Goal: Task Accomplishment & Management: Manage account settings

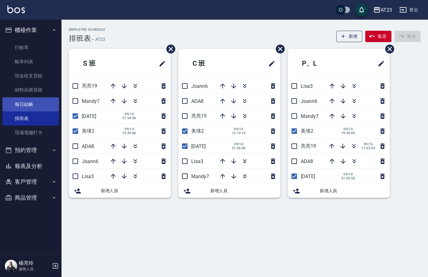
click at [24, 107] on link "每日結帳" at bounding box center [30, 104] width 57 height 14
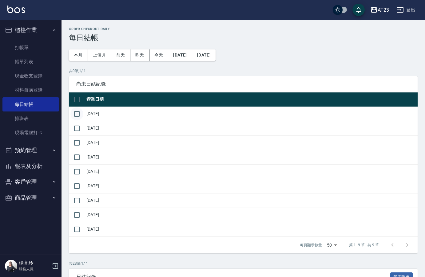
click at [77, 116] on input "checkbox" at bounding box center [76, 114] width 13 height 13
checkbox input "true"
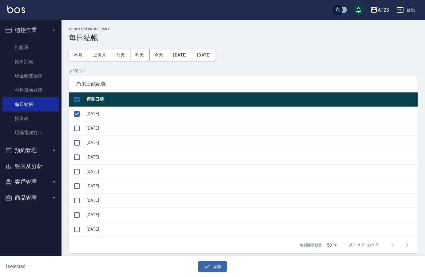
drag, startPoint x: 73, startPoint y: 128, endPoint x: 79, endPoint y: 136, distance: 10.1
click at [72, 129] on input "checkbox" at bounding box center [76, 128] width 13 height 13
checkbox input "true"
drag, startPoint x: 76, startPoint y: 145, endPoint x: 75, endPoint y: 153, distance: 8.0
click at [76, 145] on input "checkbox" at bounding box center [76, 142] width 13 height 13
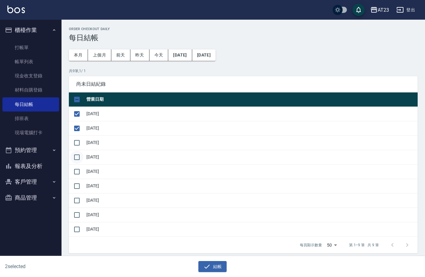
checkbox input "true"
click at [75, 156] on input "checkbox" at bounding box center [76, 157] width 13 height 13
checkbox input "true"
drag, startPoint x: 77, startPoint y: 174, endPoint x: 78, endPoint y: 183, distance: 9.6
click at [77, 175] on input "checkbox" at bounding box center [76, 171] width 13 height 13
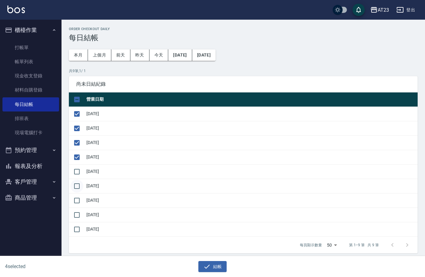
checkbox input "true"
click at [77, 189] on input "checkbox" at bounding box center [76, 186] width 13 height 13
checkbox input "true"
click at [75, 203] on input "checkbox" at bounding box center [76, 200] width 13 height 13
checkbox input "true"
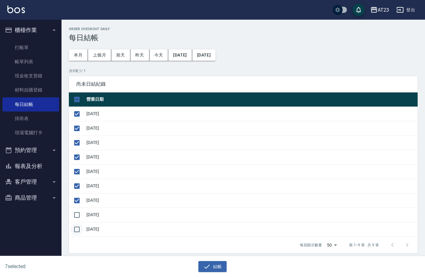
drag, startPoint x: 75, startPoint y: 215, endPoint x: 80, endPoint y: 225, distance: 11.0
click at [76, 217] on input "checkbox" at bounding box center [76, 215] width 13 height 13
checkbox input "true"
click at [79, 233] on input "checkbox" at bounding box center [76, 229] width 13 height 13
checkbox input "true"
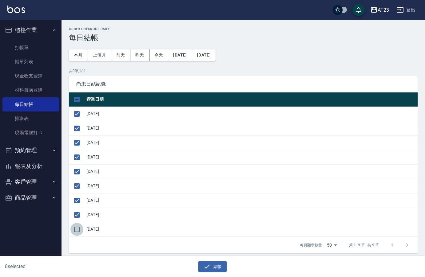
checkbox input "true"
click at [76, 229] on input "checkbox" at bounding box center [76, 229] width 13 height 13
checkbox input "false"
click at [214, 272] on button "結帳" at bounding box center [212, 266] width 29 height 11
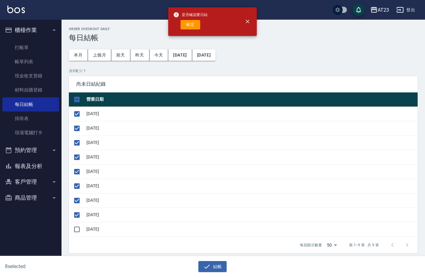
click at [190, 30] on div "是否確認要日結 確定" at bounding box center [190, 21] width 34 height 25
click at [193, 28] on button "確定" at bounding box center [190, 25] width 20 height 10
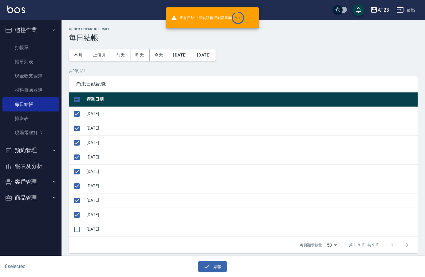
checkbox input "false"
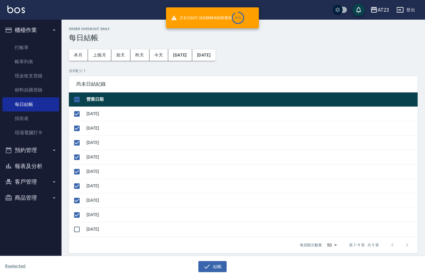
checkbox input "false"
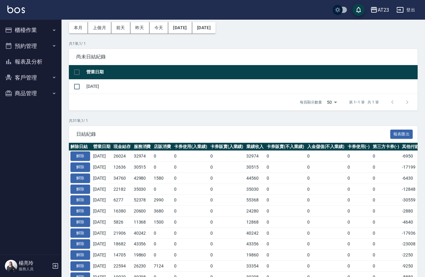
scroll to position [61, 0]
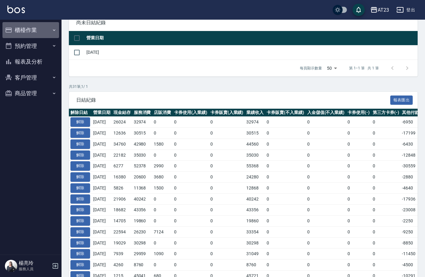
click at [33, 33] on button "櫃檯作業" at bounding box center [30, 30] width 57 height 16
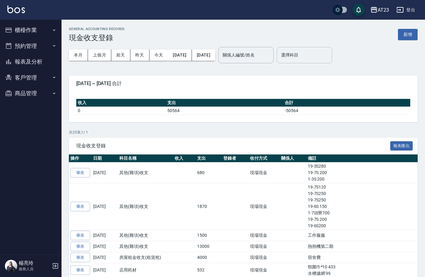
click at [311, 49] on div "選擇科目" at bounding box center [303, 55] width 55 height 16
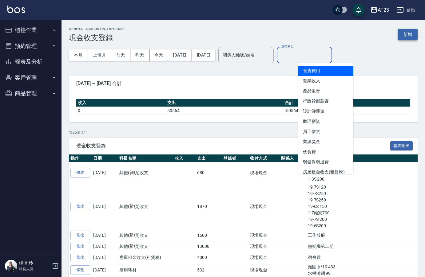
click at [405, 33] on button "新增" at bounding box center [408, 34] width 20 height 11
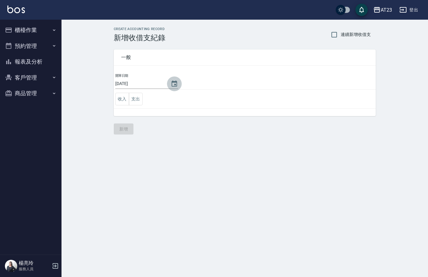
click at [170, 83] on icon "Choose date, selected date is 2025-09-15" at bounding box center [173, 83] width 7 height 7
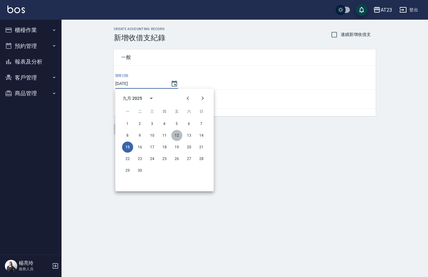
click at [180, 137] on button "12" at bounding box center [176, 135] width 11 height 11
type input "[DATE]"
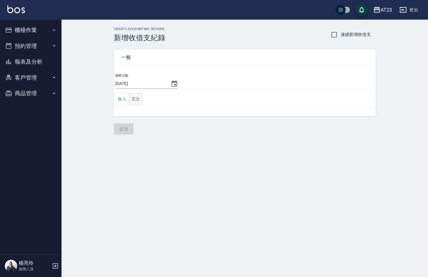
click at [136, 100] on button "支出" at bounding box center [136, 99] width 14 height 13
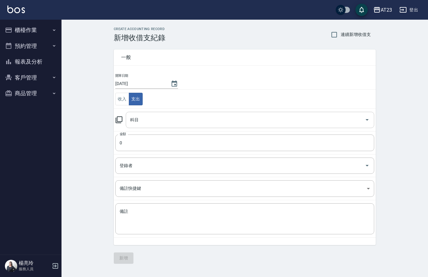
click at [150, 121] on input "科目" at bounding box center [244, 120] width 233 height 11
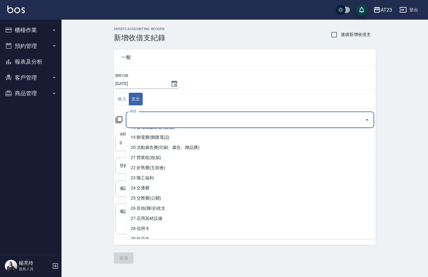
scroll to position [187, 0]
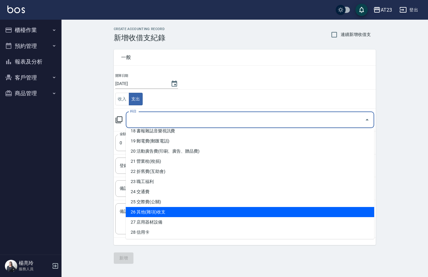
click at [192, 211] on li "26 其他(雜項)收支" at bounding box center [250, 212] width 248 height 10
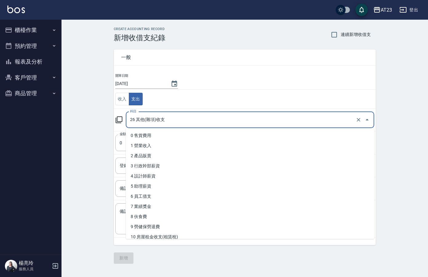
click at [176, 124] on input "26 其他(雜項)收支" at bounding box center [240, 120] width 225 height 11
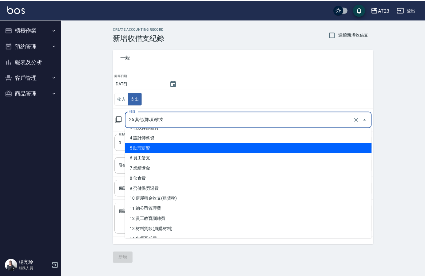
scroll to position [92, 0]
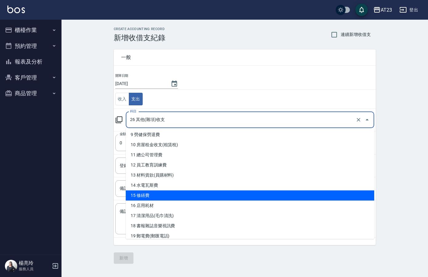
click at [188, 190] on li "15 修繕費" at bounding box center [250, 195] width 248 height 10
type input "15 修繕費"
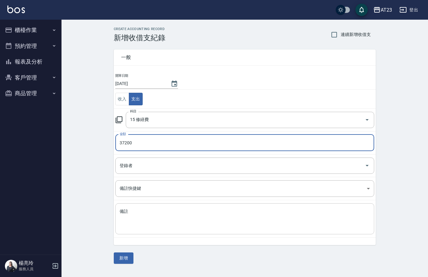
type input "37200"
click at [140, 217] on textarea "備註" at bounding box center [245, 219] width 250 height 21
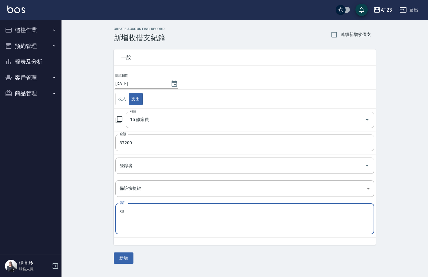
type textarea "x"
type textarea "領"
type textarea "冷氣修繕"
click at [121, 258] on button "新增" at bounding box center [124, 258] width 20 height 11
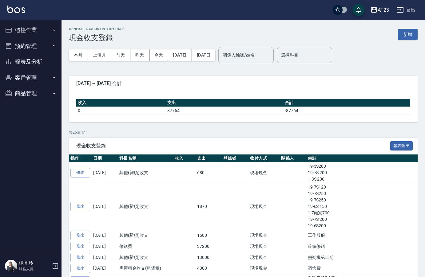
click at [22, 62] on button "報表及分析" at bounding box center [30, 62] width 57 height 16
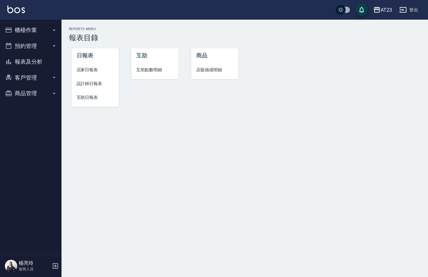
click at [37, 27] on button "櫃檯作業" at bounding box center [30, 30] width 57 height 16
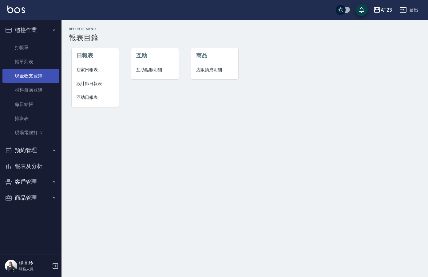
click at [26, 76] on link "現金收支登錄" at bounding box center [30, 76] width 57 height 14
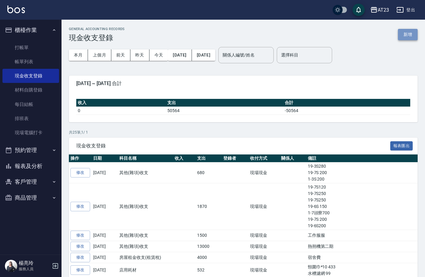
click at [408, 34] on button "新增" at bounding box center [408, 34] width 20 height 11
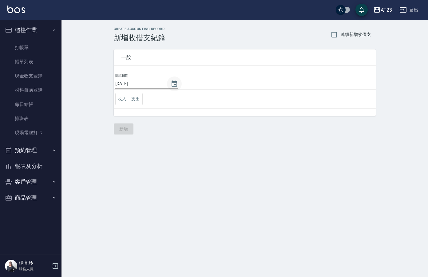
click at [176, 86] on button "Choose date, selected date is 2025-09-15" at bounding box center [174, 83] width 15 height 15
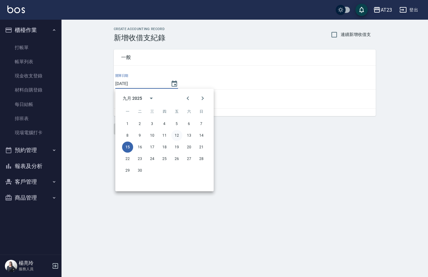
click at [178, 136] on button "12" at bounding box center [176, 135] width 11 height 11
type input "[DATE]"
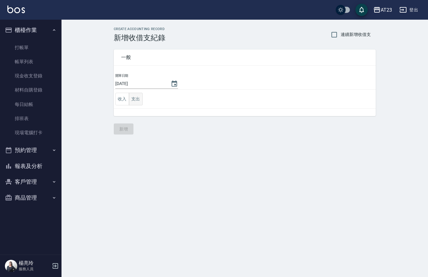
click at [140, 100] on button "支出" at bounding box center [136, 99] width 14 height 13
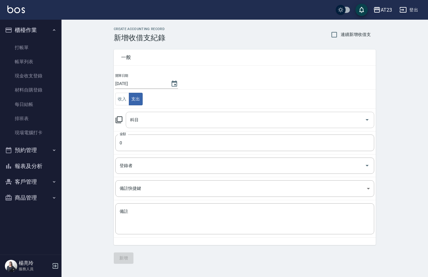
click at [151, 127] on div "科目" at bounding box center [250, 120] width 248 height 16
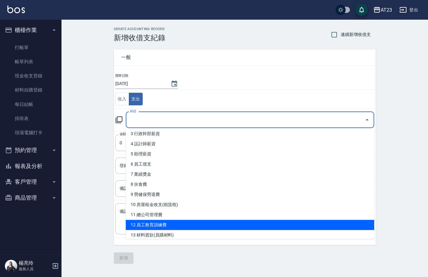
scroll to position [61, 0]
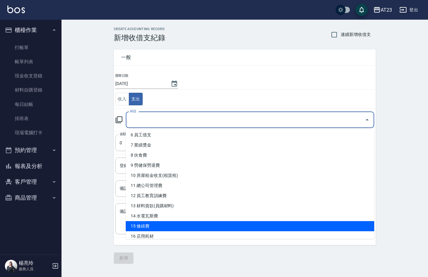
click at [178, 224] on li "15 修繕費" at bounding box center [250, 226] width 248 height 10
type input "15 修繕費"
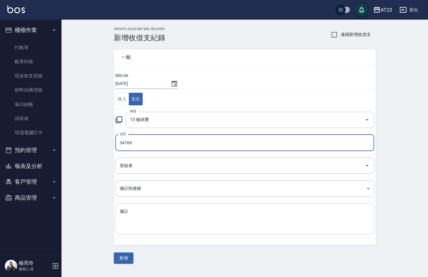
type input "34760"
drag, startPoint x: 154, startPoint y: 222, endPoint x: 156, endPoint y: 212, distance: 9.8
click at [154, 221] on textarea "備註" at bounding box center [245, 219] width 250 height 21
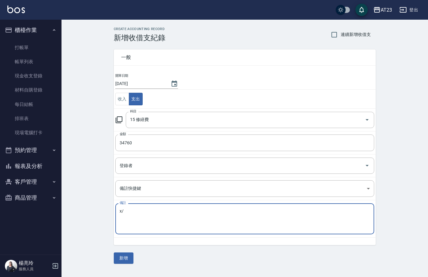
type textarea "x"
drag, startPoint x: 162, startPoint y: 211, endPoint x: 44, endPoint y: 202, distance: 118.6
click at [45, 202] on div "AT23 登出 櫃檯作業 打帳單 帳單列表 現金收支登錄 材料自購登錄 每日結帳 排班表 現場電腦打卡 預約管理 預約管理 單日預約紀錄 單週預約紀錄 報表及…" at bounding box center [214, 138] width 428 height 277
type textarea "冷氣修繕共37200元"
click at [121, 260] on button "新增" at bounding box center [124, 258] width 20 height 11
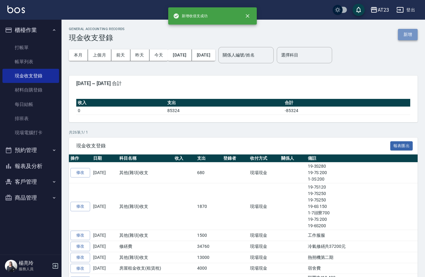
click at [411, 39] on button "新增" at bounding box center [408, 34] width 20 height 11
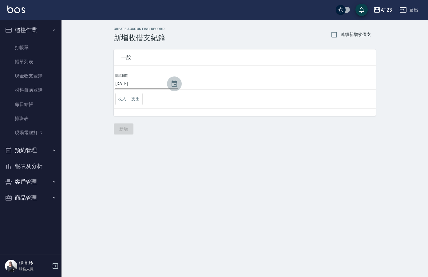
click at [171, 83] on icon "Choose date, selected date is 2025-09-15" at bounding box center [173, 83] width 7 height 7
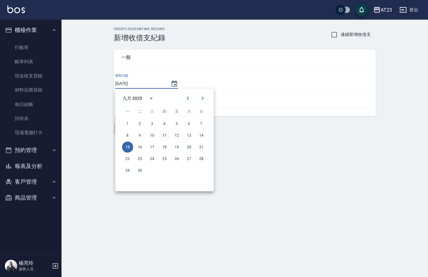
click at [167, 135] on button "11" at bounding box center [164, 135] width 11 height 11
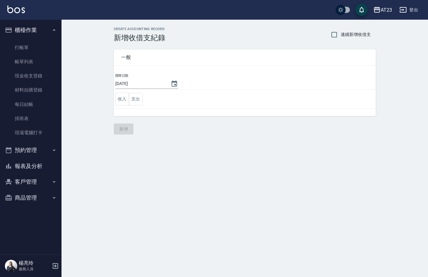
type input "[DATE]"
click at [140, 100] on button "支出" at bounding box center [136, 99] width 14 height 13
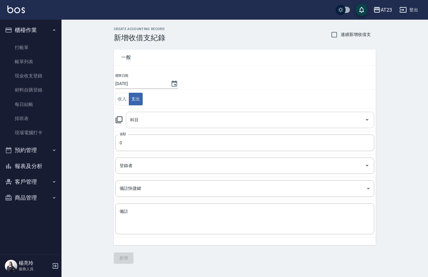
click at [144, 120] on input "科目" at bounding box center [244, 120] width 233 height 11
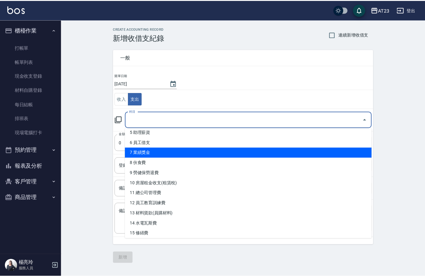
scroll to position [61, 0]
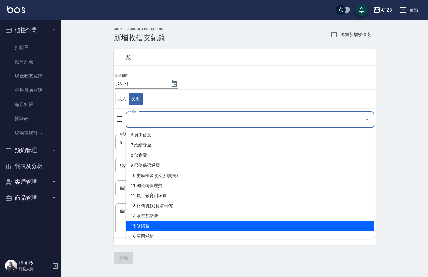
click at [191, 225] on li "15 修繕費" at bounding box center [250, 226] width 248 height 10
type input "15 修繕費"
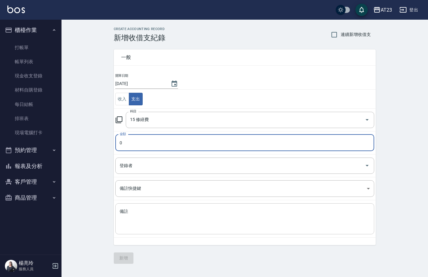
click at [137, 225] on textarea "備註" at bounding box center [245, 219] width 250 height 21
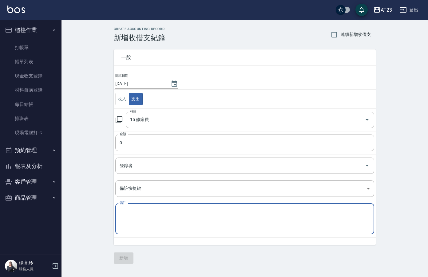
paste textarea "冷氣修繕共37200元"
type textarea "冷氣修繕共37200元"
click at [141, 141] on input "0" at bounding box center [244, 143] width 259 height 17
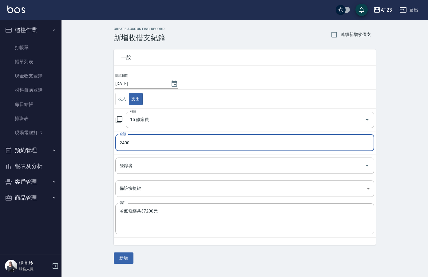
type input "2400"
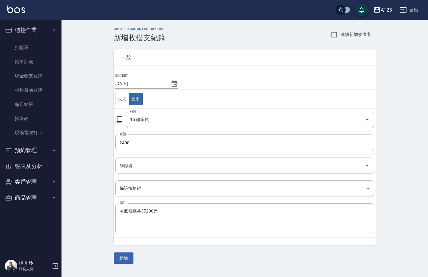
click at [245, 257] on div "一般 開單日期 2025/09/11 收入 支出 科目 15 修繕費 科目 金額 2400 金額 登錄者 登錄者 備註快捷鍵 ​ 備註快捷鍵 備註 冷氣修繕共…" at bounding box center [245, 153] width 262 height 222
click at [120, 259] on button "新增" at bounding box center [124, 258] width 20 height 11
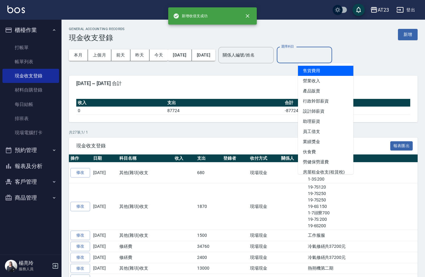
click at [319, 55] on input "選擇科目" at bounding box center [304, 55] width 50 height 11
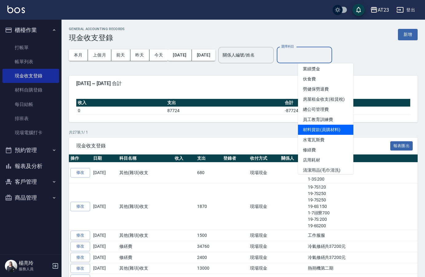
scroll to position [92, 0]
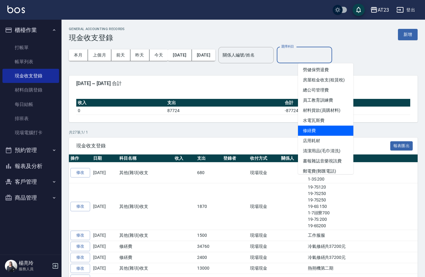
click at [325, 131] on li "修繕費" at bounding box center [325, 131] width 55 height 10
type input "修繕費"
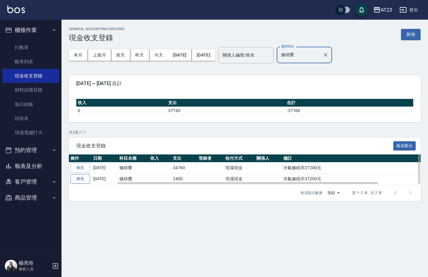
click at [81, 178] on link "修改" at bounding box center [80, 179] width 20 height 10
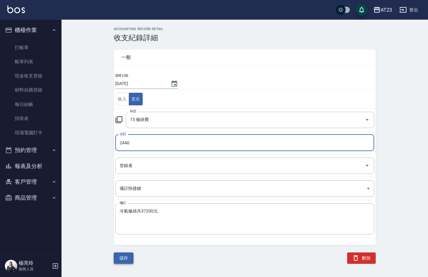
type input "2440"
click at [125, 260] on button "儲存" at bounding box center [124, 258] width 20 height 11
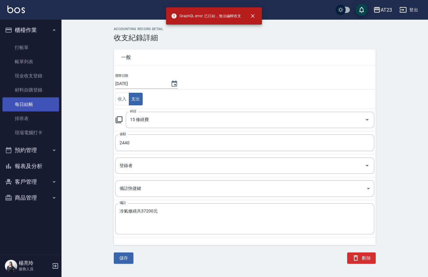
click at [26, 105] on link "每日結帳" at bounding box center [30, 104] width 57 height 14
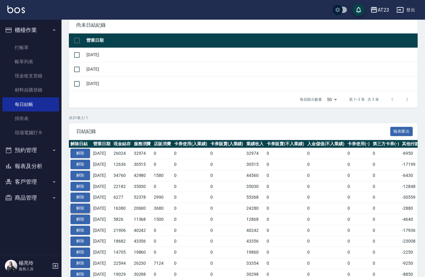
scroll to position [61, 0]
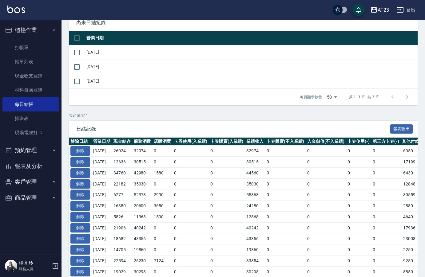
click at [84, 181] on button "解除" at bounding box center [80, 184] width 20 height 10
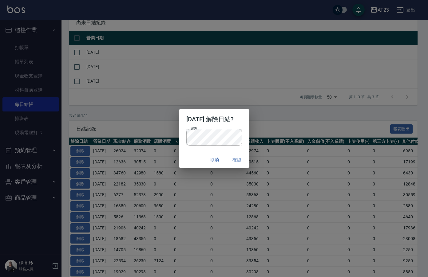
click at [240, 127] on h2 "2025/09/11 解除日結?" at bounding box center [214, 119] width 70 height 20
click at [238, 158] on button "確認" at bounding box center [237, 159] width 20 height 11
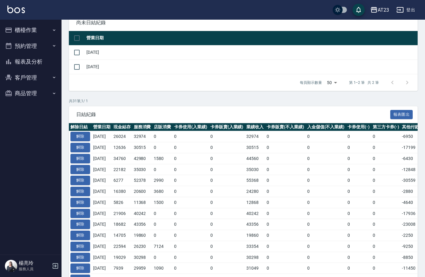
scroll to position [61, 0]
click at [78, 52] on input "checkbox" at bounding box center [76, 52] width 13 height 13
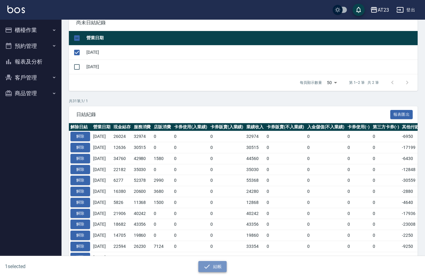
click at [212, 270] on button "結帳" at bounding box center [212, 266] width 29 height 11
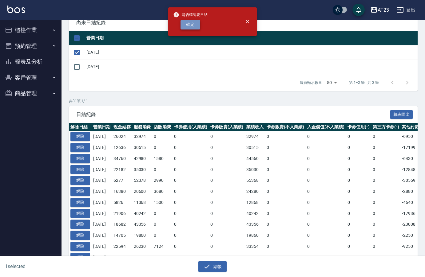
click at [188, 27] on button "確定" at bounding box center [190, 25] width 20 height 10
checkbox input "false"
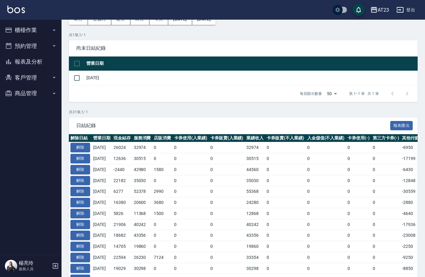
scroll to position [92, 0]
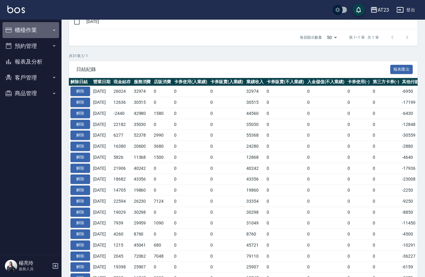
click at [46, 33] on button "櫃檯作業" at bounding box center [30, 30] width 57 height 16
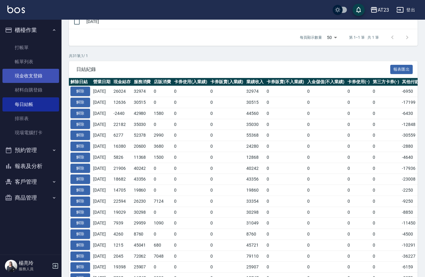
click at [28, 81] on link "現金收支登錄" at bounding box center [30, 76] width 57 height 14
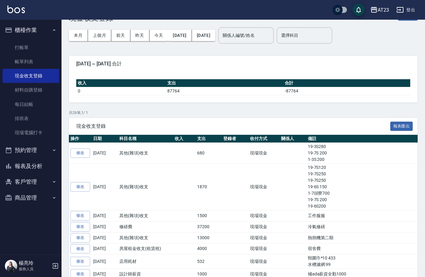
scroll to position [154, 0]
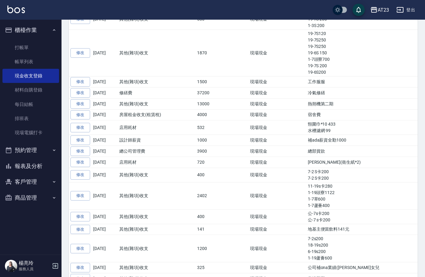
click at [15, 169] on button "報表及分析" at bounding box center [30, 166] width 57 height 16
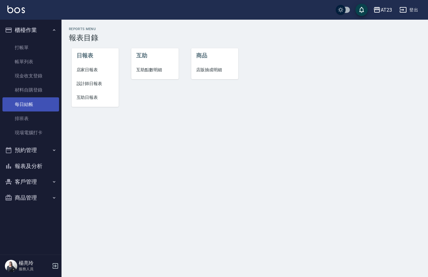
click at [27, 105] on link "每日結帳" at bounding box center [30, 104] width 57 height 14
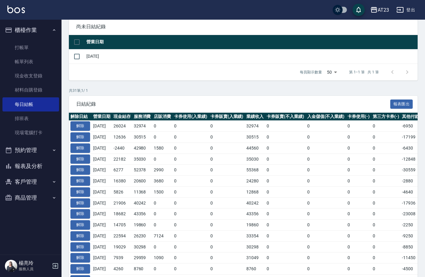
scroll to position [92, 0]
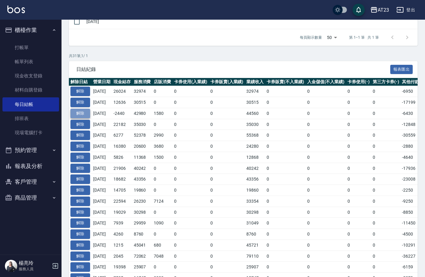
click at [82, 115] on button "解除" at bounding box center [80, 114] width 20 height 10
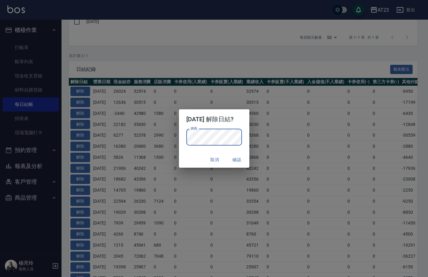
click at [242, 122] on h2 "2025/09/12 解除日結?" at bounding box center [214, 119] width 70 height 20
click at [242, 160] on button "確認" at bounding box center [237, 159] width 20 height 11
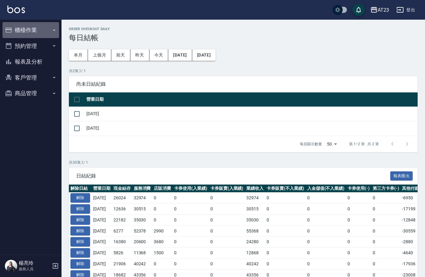
click at [37, 32] on button "櫃檯作業" at bounding box center [30, 30] width 57 height 16
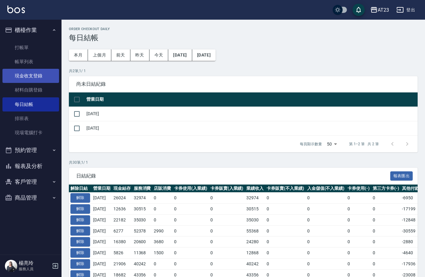
click at [32, 79] on link "現金收支登錄" at bounding box center [30, 76] width 57 height 14
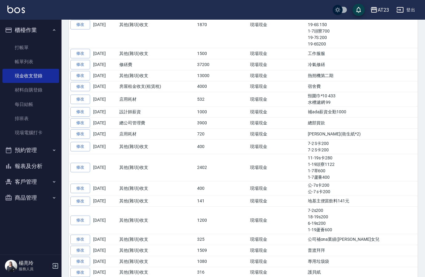
scroll to position [184, 0]
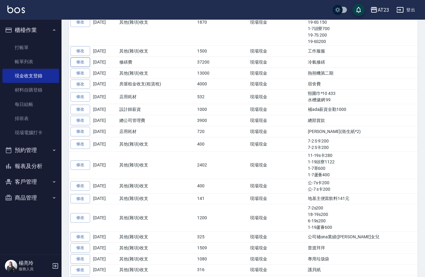
click at [76, 61] on link "修改" at bounding box center [80, 62] width 20 height 10
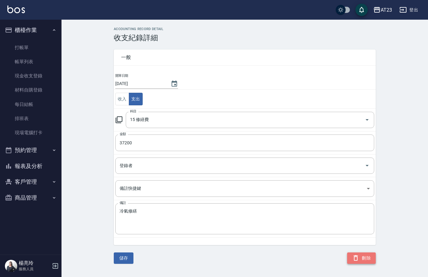
click at [370, 261] on button "刪除" at bounding box center [361, 258] width 29 height 11
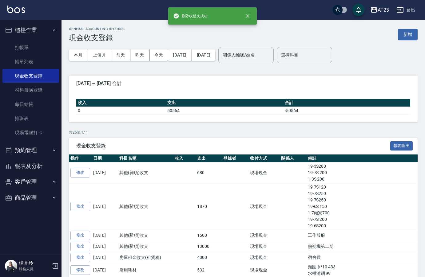
click at [25, 165] on button "報表及分析" at bounding box center [30, 166] width 57 height 16
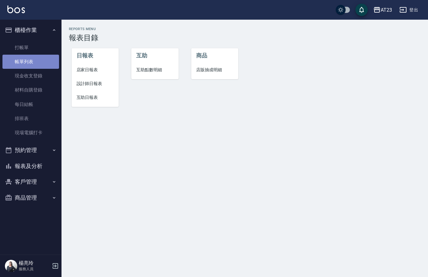
click at [18, 63] on link "帳單列表" at bounding box center [30, 62] width 57 height 14
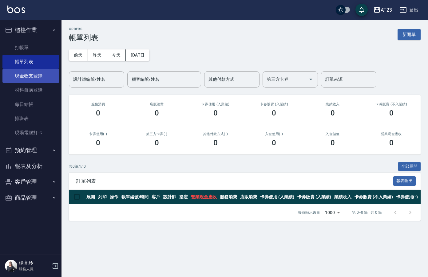
click at [25, 77] on link "現金收支登錄" at bounding box center [30, 76] width 57 height 14
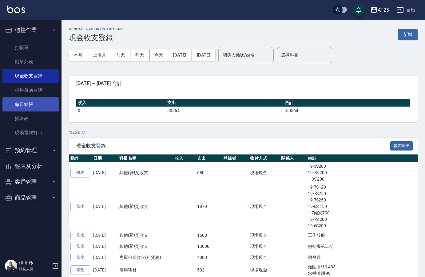
click at [33, 107] on link "每日結帳" at bounding box center [30, 104] width 57 height 14
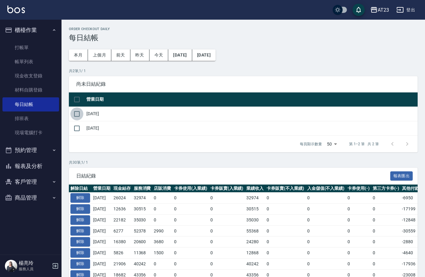
click at [77, 118] on input "checkbox" at bounding box center [76, 114] width 13 height 13
checkbox input "true"
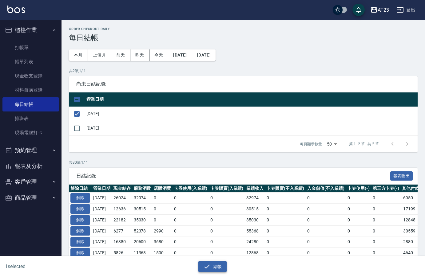
click at [214, 266] on button "結帳" at bounding box center [212, 266] width 29 height 11
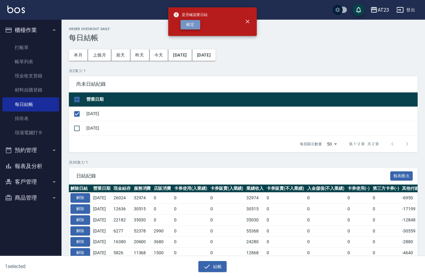
click at [191, 21] on button "確定" at bounding box center [190, 25] width 20 height 10
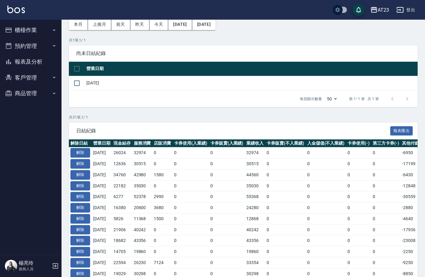
scroll to position [61, 0]
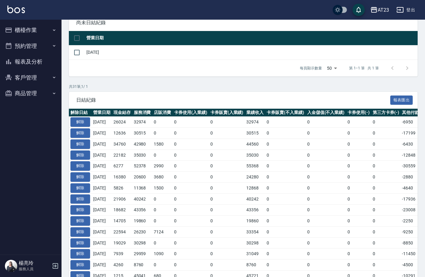
click at [37, 31] on button "櫃檯作業" at bounding box center [30, 30] width 57 height 16
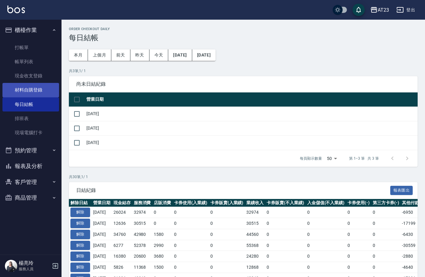
scroll to position [61, 0]
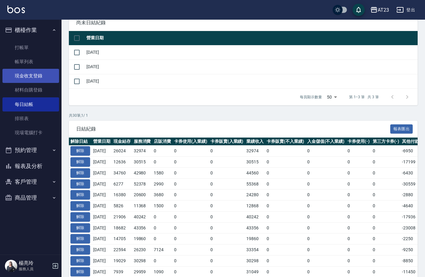
click at [31, 77] on link "現金收支登錄" at bounding box center [30, 76] width 57 height 14
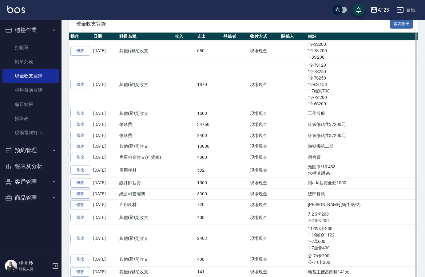
scroll to position [123, 0]
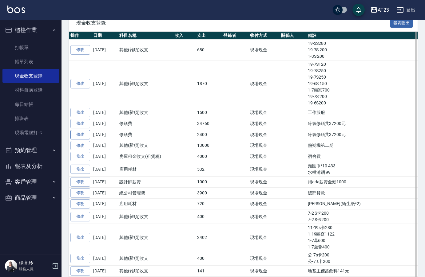
click at [74, 133] on link "修改" at bounding box center [80, 135] width 20 height 10
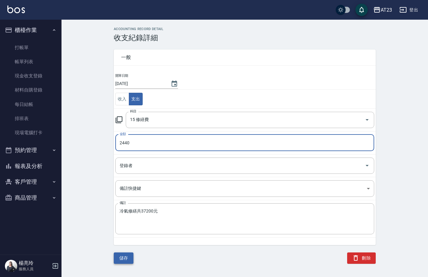
type input "2440"
click at [130, 257] on button "儲存" at bounding box center [124, 258] width 20 height 11
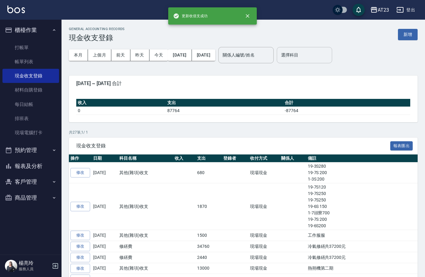
click at [319, 53] on input "選擇科目" at bounding box center [304, 55] width 50 height 11
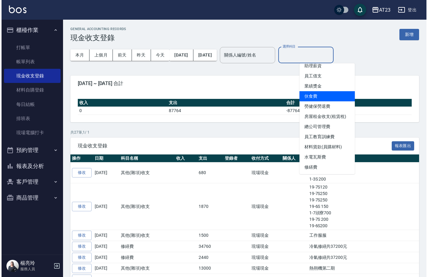
scroll to position [61, 0]
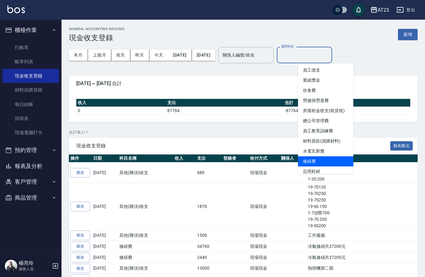
click at [322, 158] on li "修繕費" at bounding box center [325, 161] width 55 height 10
type input "修繕費"
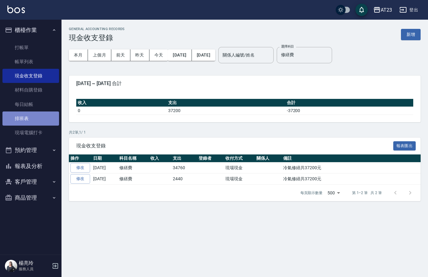
click at [34, 120] on link "排班表" at bounding box center [30, 119] width 57 height 14
